Goal: Task Accomplishment & Management: Complete application form

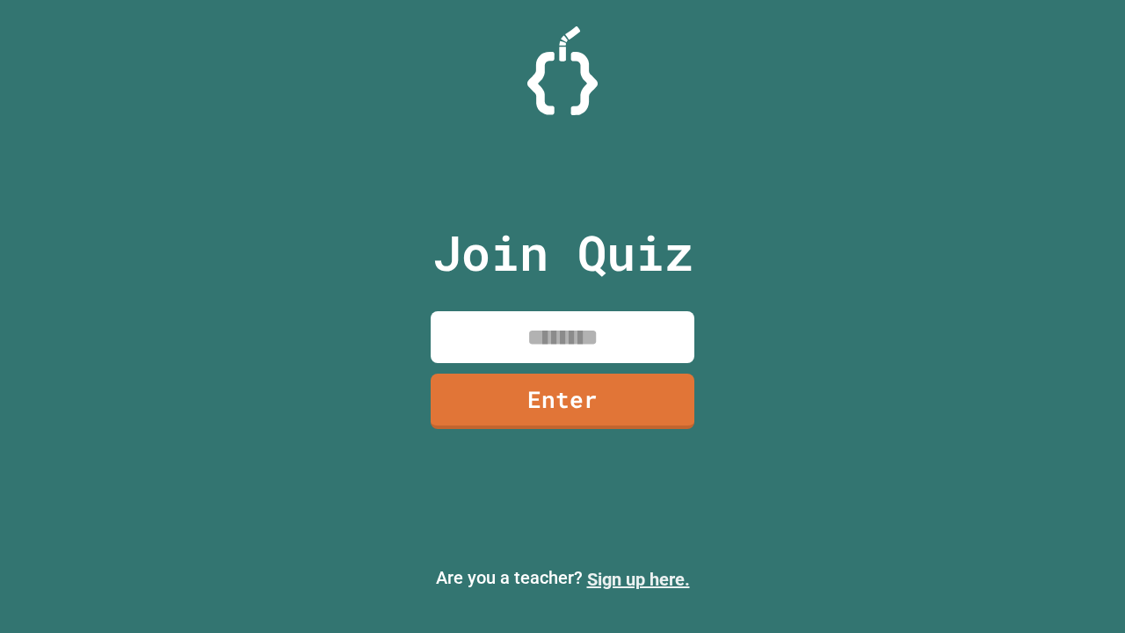
click at [630, 579] on link "Sign up here." at bounding box center [638, 578] width 103 height 21
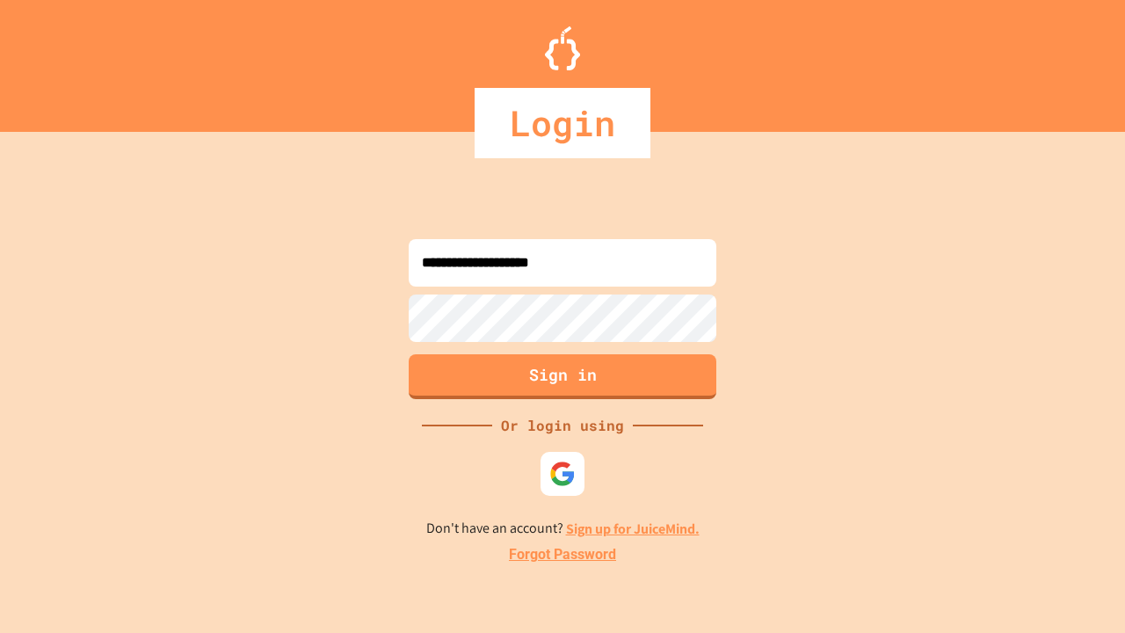
type input "**********"
